Goal: Information Seeking & Learning: Find contact information

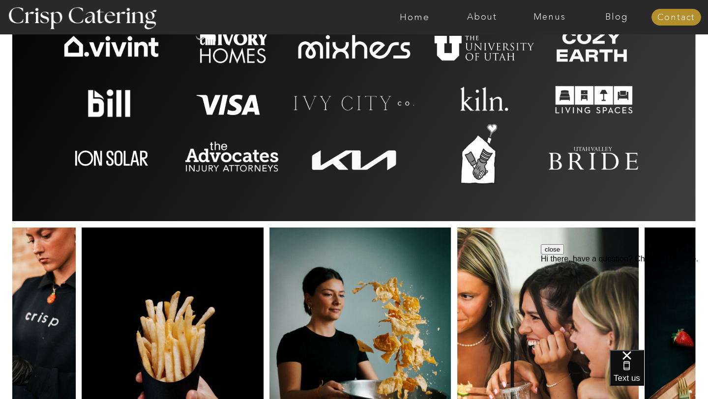
scroll to position [2313, 0]
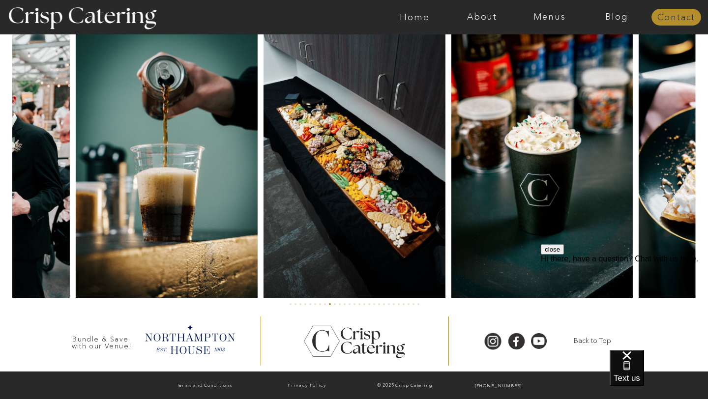
click at [671, 17] on nav "Contact" at bounding box center [676, 18] width 50 height 10
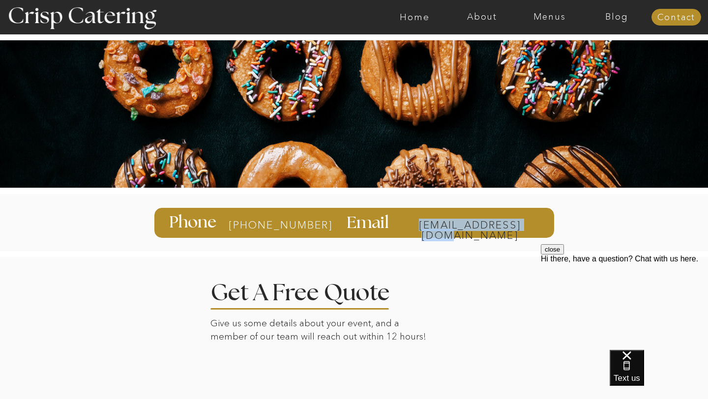
drag, startPoint x: 545, startPoint y: 225, endPoint x: 538, endPoint y: 227, distance: 8.2
click at [538, 227] on div "[EMAIL_ADDRESS][DOMAIN_NAME] Email [PHONE_NUMBER] Phone" at bounding box center [354, 222] width 590 height 69
copy div "[EMAIL_ADDRESS][DOMAIN_NAME]"
